Goal: Task Accomplishment & Management: Manage account settings

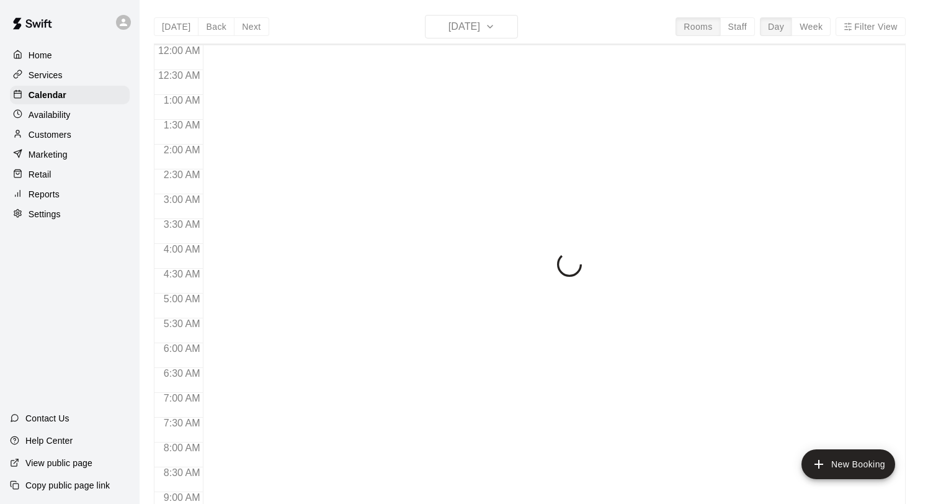
scroll to position [719, 0]
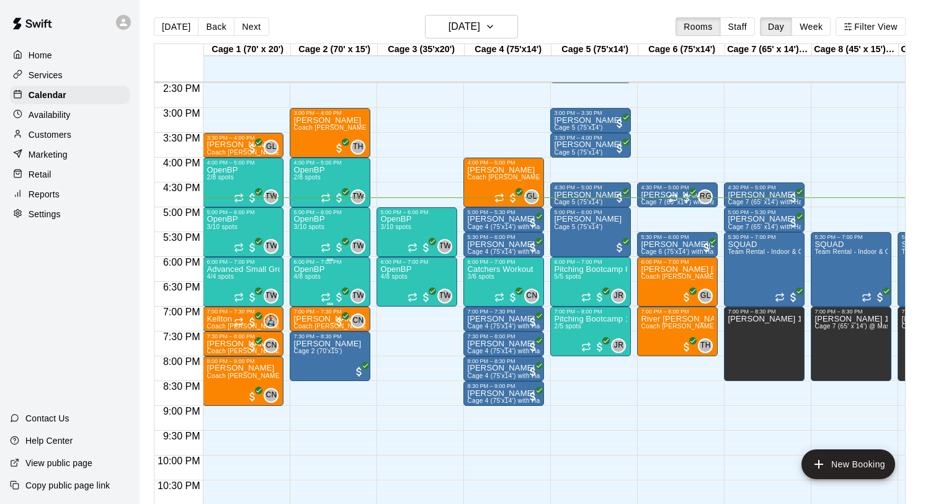
click at [306, 277] on icon "edit" at bounding box center [306, 278] width 11 height 11
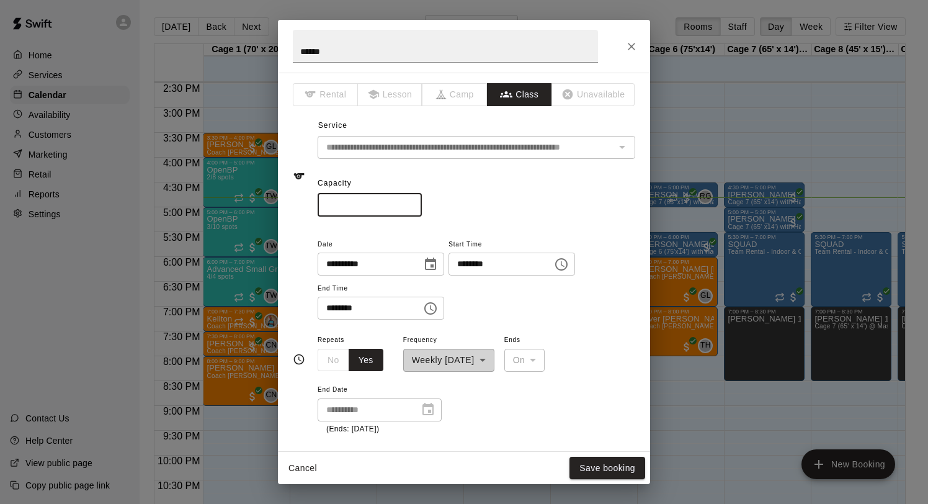
click at [411, 207] on input "*" at bounding box center [370, 205] width 104 height 23
type input "*"
click at [411, 207] on input "*" at bounding box center [370, 205] width 104 height 23
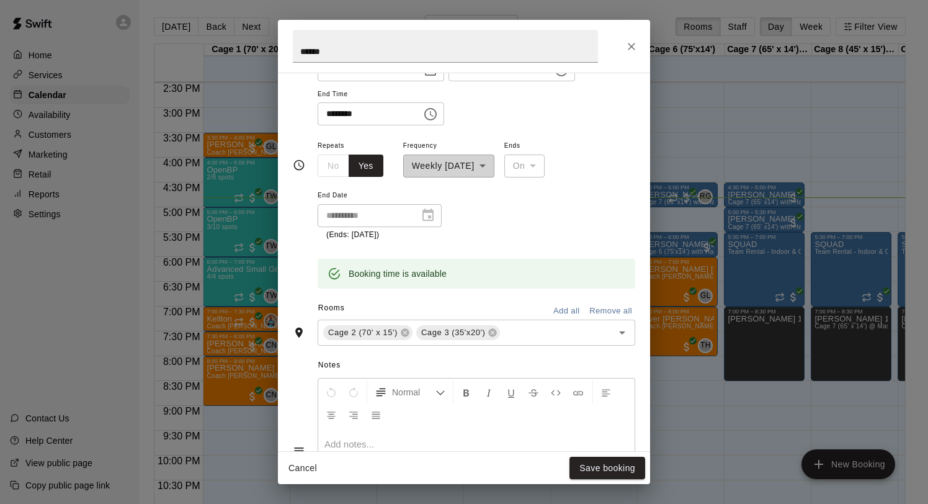
scroll to position [206, 0]
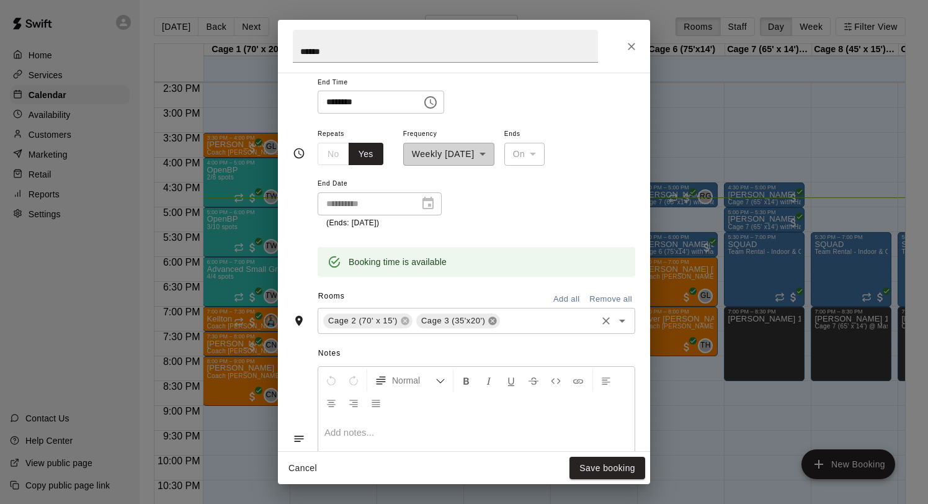
click at [493, 318] on icon at bounding box center [493, 320] width 8 height 8
click at [632, 48] on icon "Close" at bounding box center [631, 46] width 12 height 12
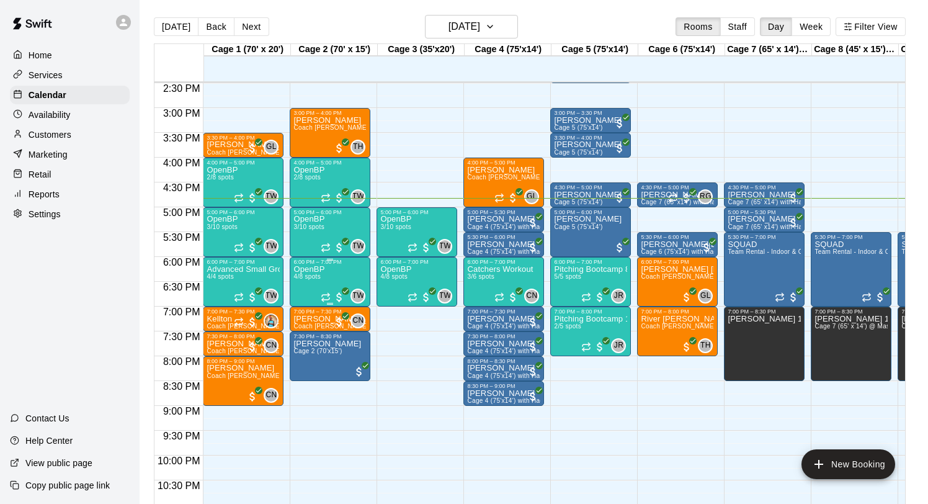
click at [307, 277] on icon "edit" at bounding box center [306, 278] width 11 height 11
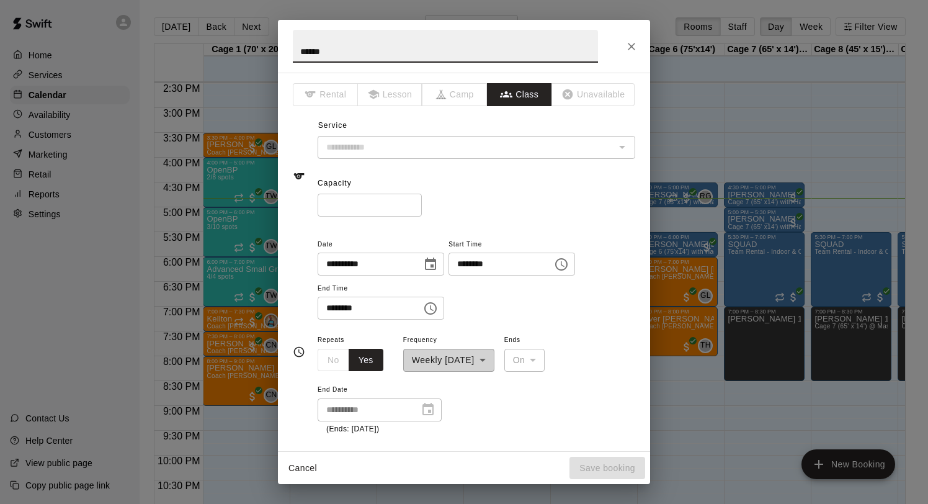
type input "**********"
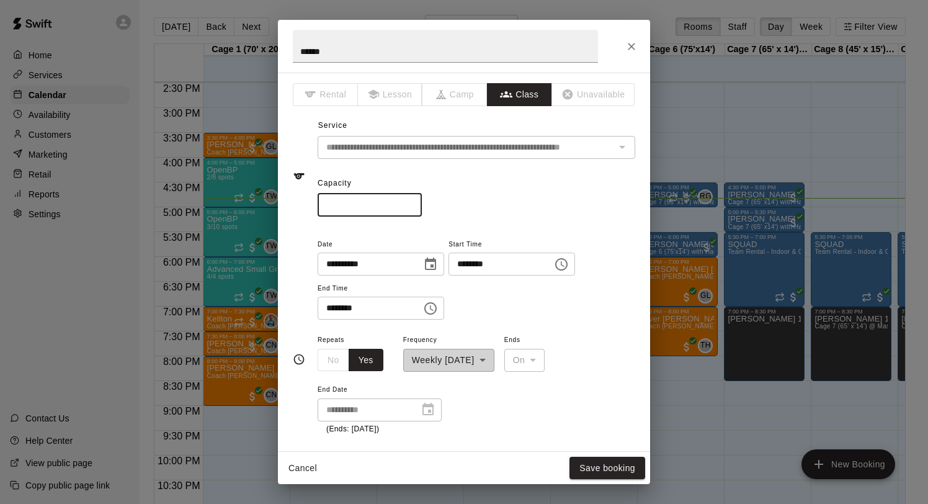
click at [411, 207] on input "*" at bounding box center [370, 205] width 104 height 23
type input "*"
click at [411, 207] on input "*" at bounding box center [370, 205] width 104 height 23
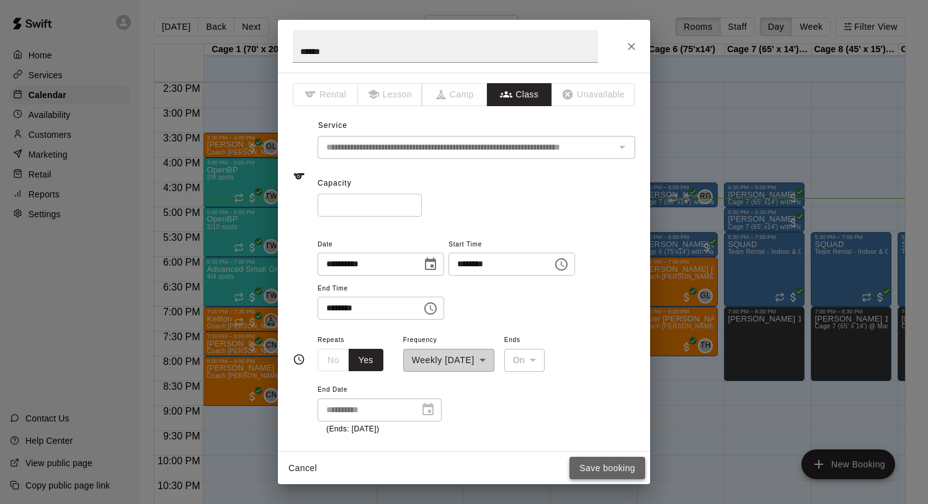
click at [598, 465] on button "Save booking" at bounding box center [608, 468] width 76 height 23
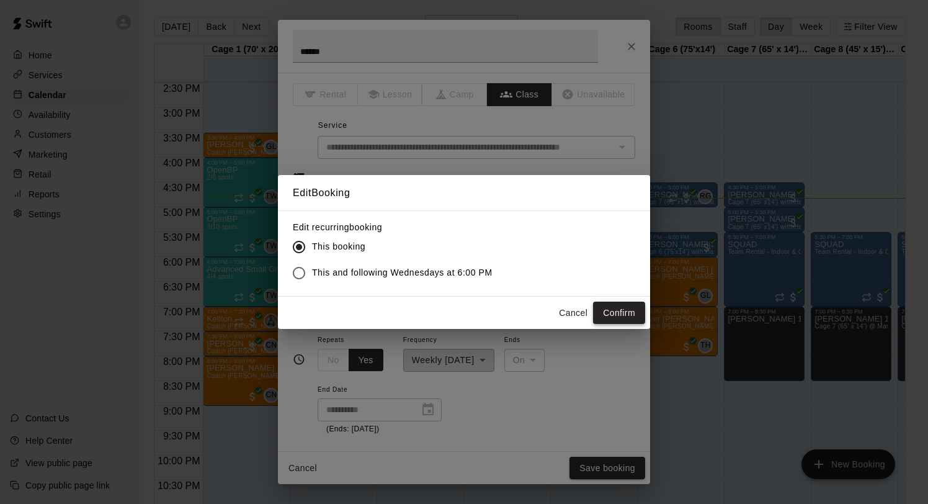
click at [594, 308] on button "Confirm" at bounding box center [619, 313] width 52 height 23
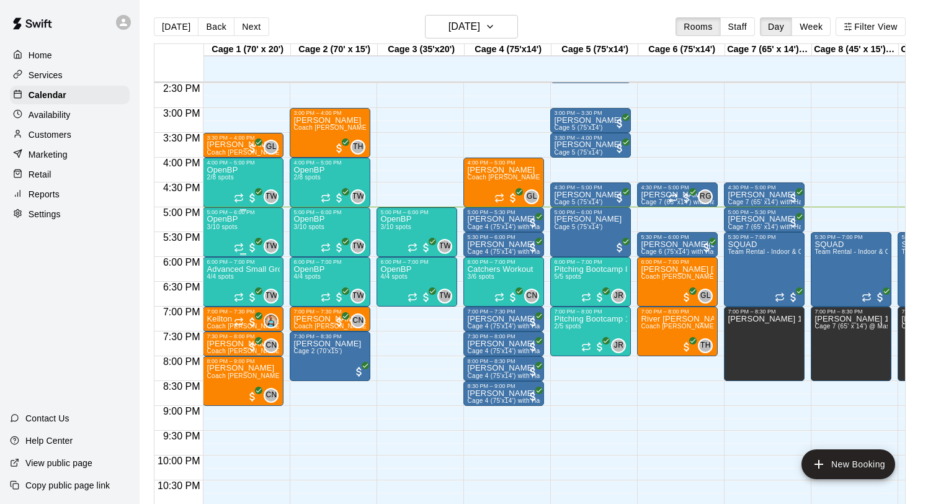
click at [241, 231] on div "OpenBP 3/10 spots TW 0" at bounding box center [243, 467] width 73 height 504
click at [217, 258] on img "edit" at bounding box center [220, 258] width 14 height 14
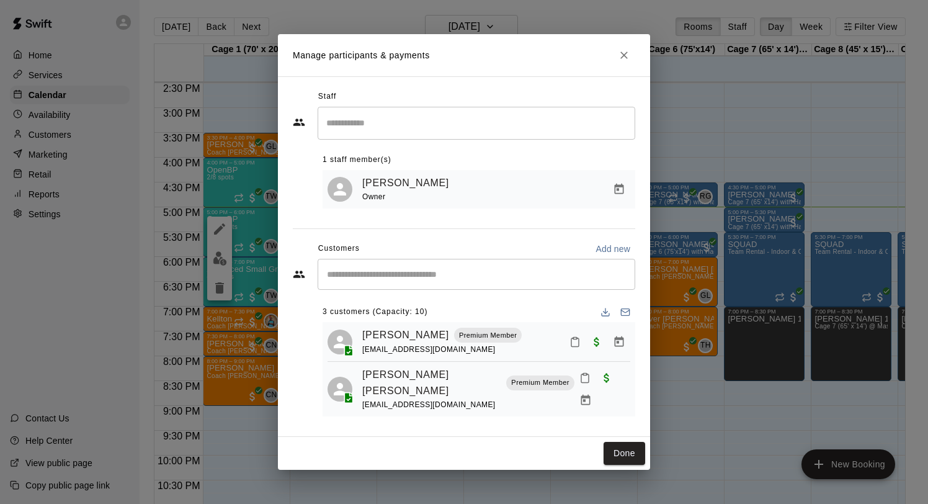
scroll to position [30, 0]
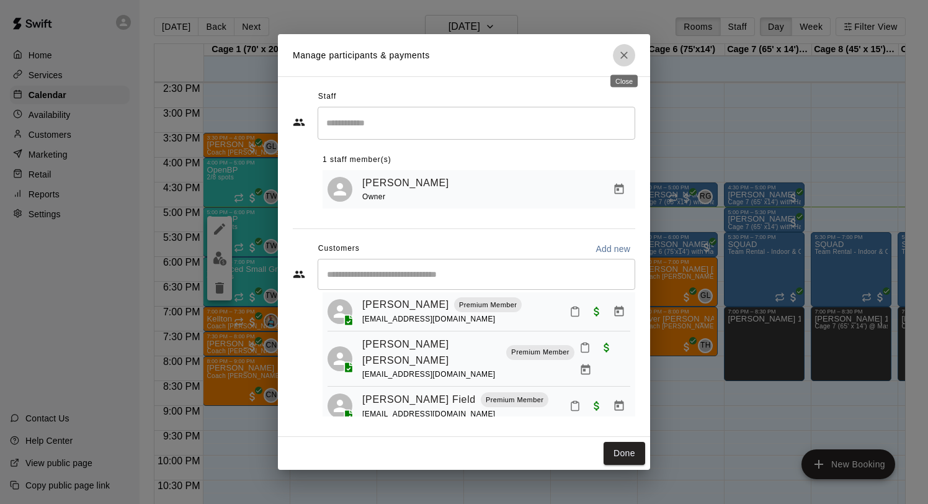
click at [630, 58] on icon "Close" at bounding box center [624, 55] width 12 height 12
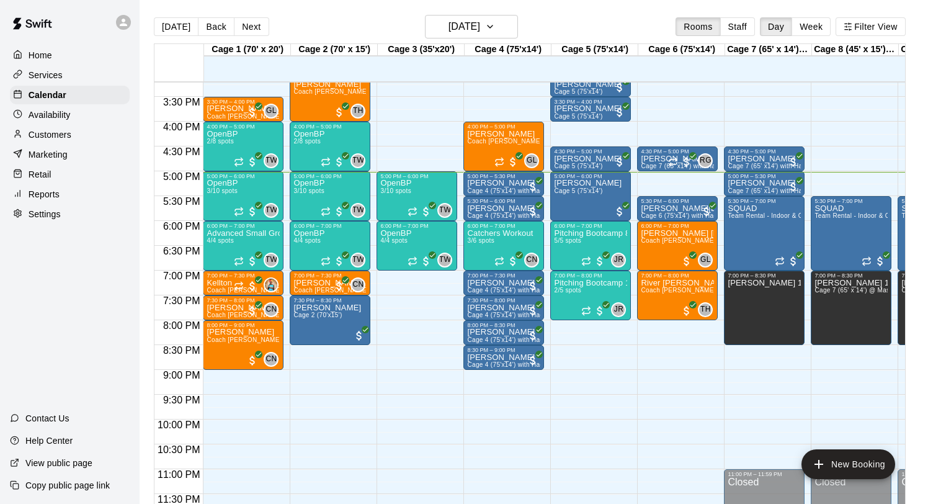
scroll to position [756, 0]
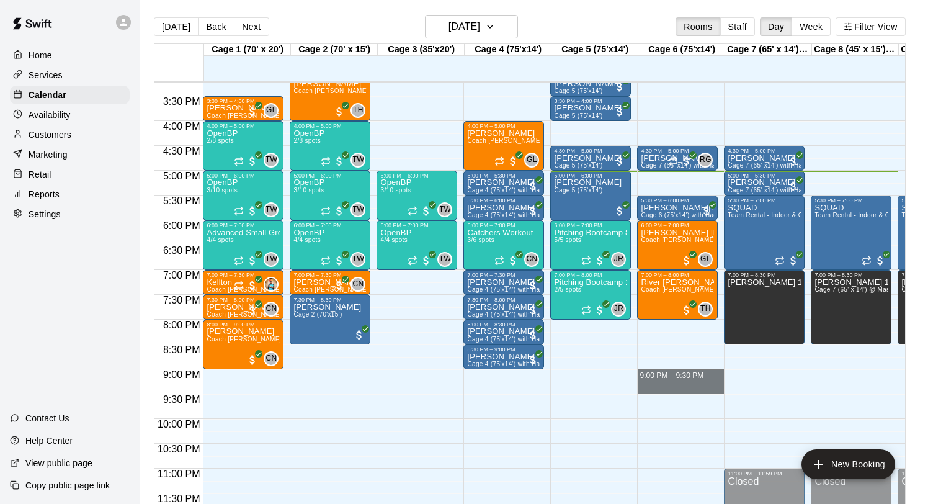
drag, startPoint x: 644, startPoint y: 371, endPoint x: 645, endPoint y: 392, distance: 21.1
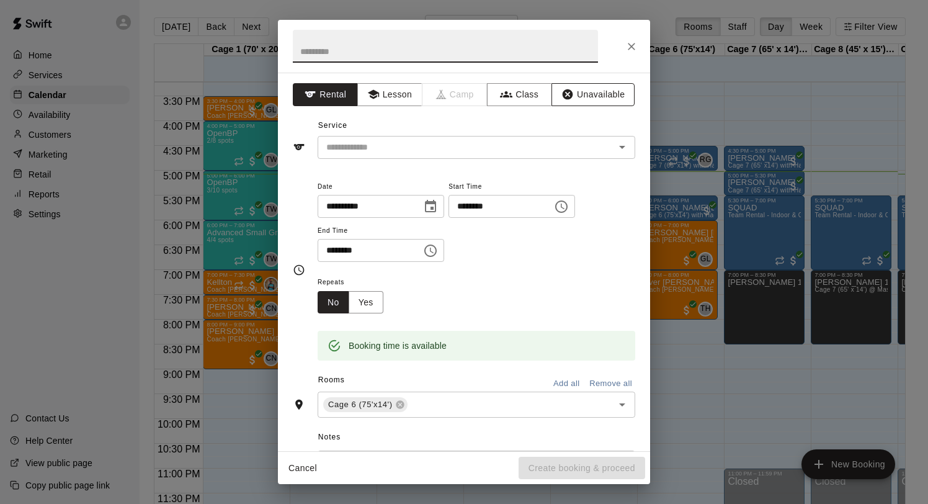
click at [573, 101] on icon "button" at bounding box center [567, 94] width 12 height 12
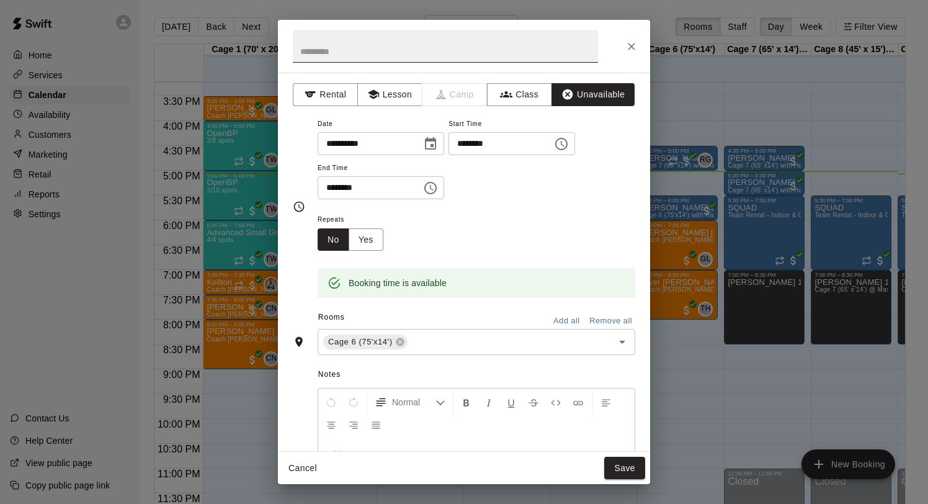
click at [419, 51] on input "text" at bounding box center [445, 46] width 305 height 33
type input "****"
click at [624, 460] on button "Save" at bounding box center [624, 468] width 41 height 23
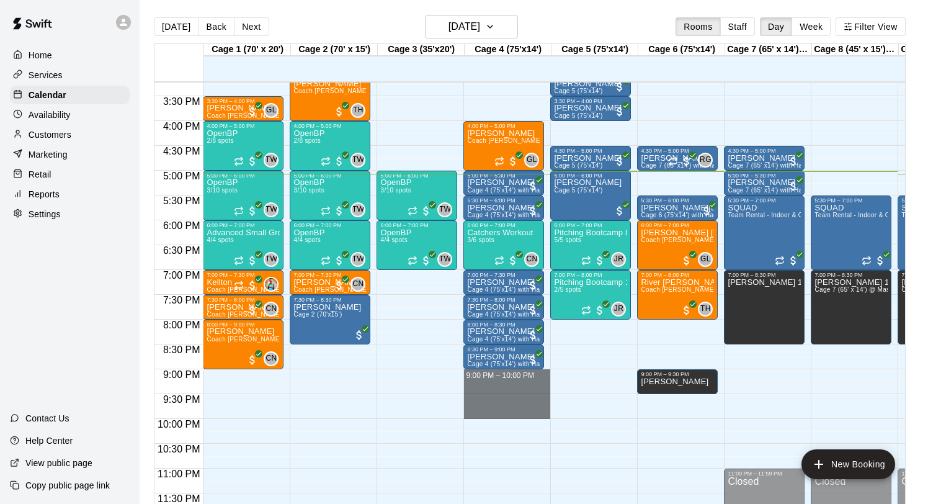
drag, startPoint x: 512, startPoint y: 372, endPoint x: 511, endPoint y: 418, distance: 45.3
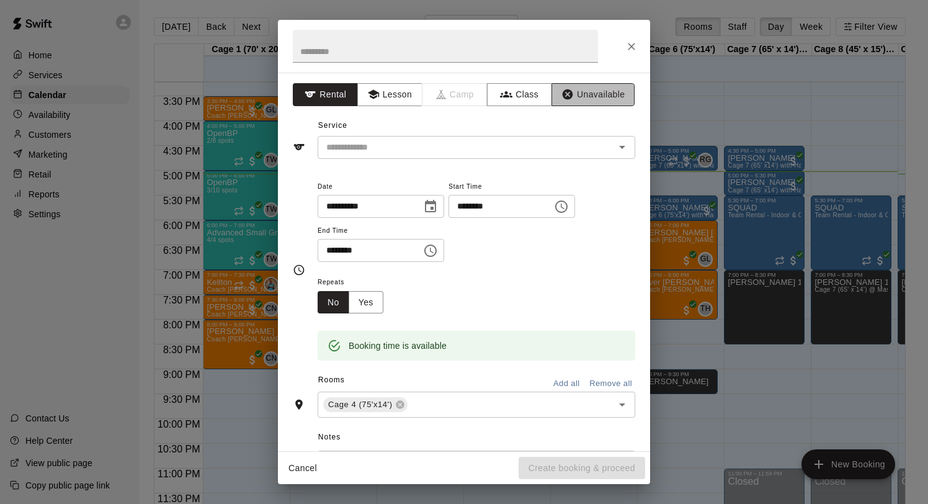
click at [575, 91] on button "Unavailable" at bounding box center [593, 94] width 83 height 23
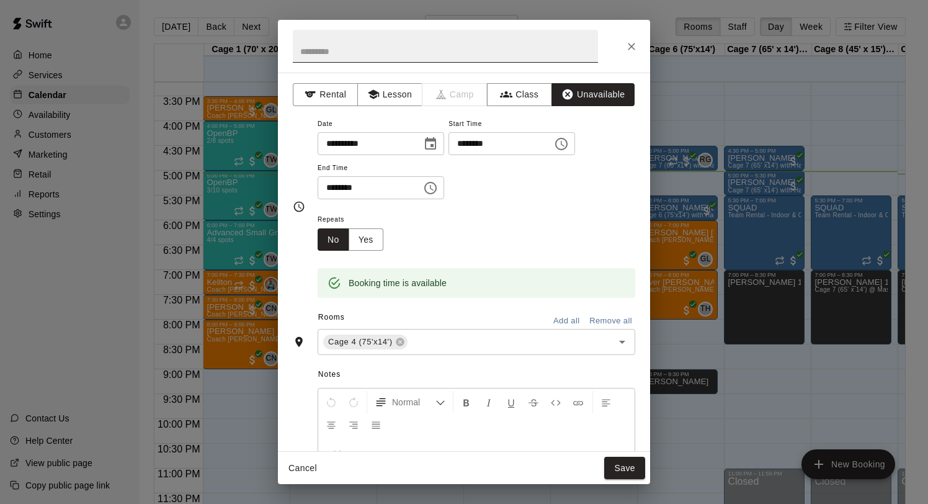
click at [415, 59] on input "text" at bounding box center [445, 46] width 305 height 33
type input "****"
click at [610, 468] on button "Save" at bounding box center [624, 468] width 41 height 23
